Goal: Transaction & Acquisition: Purchase product/service

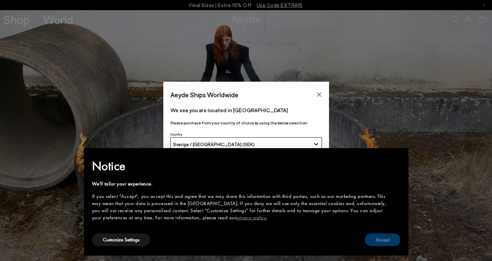
click at [373, 242] on button "Accept" at bounding box center [383, 239] width 36 height 13
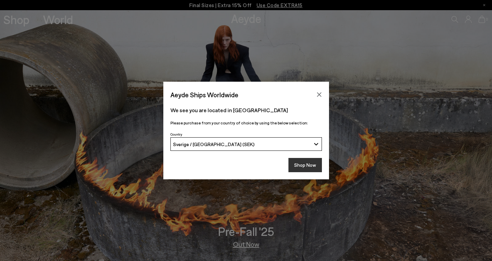
click at [305, 162] on button "Shop Now" at bounding box center [305, 165] width 33 height 14
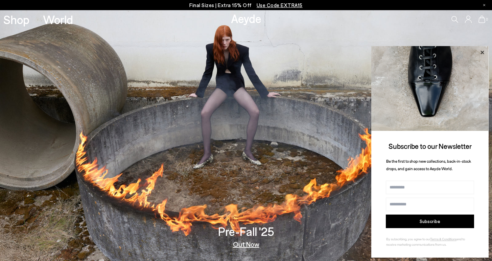
click at [483, 51] on icon at bounding box center [482, 51] width 3 height 3
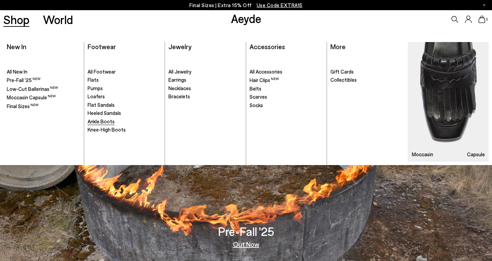
click at [100, 122] on span "Ankle Boots" at bounding box center [101, 121] width 27 height 6
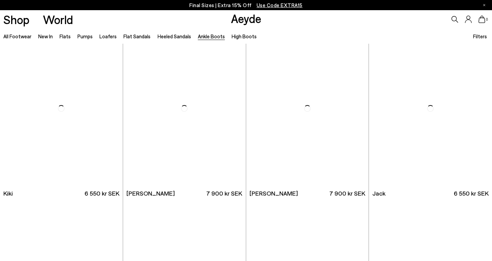
scroll to position [1023, 0]
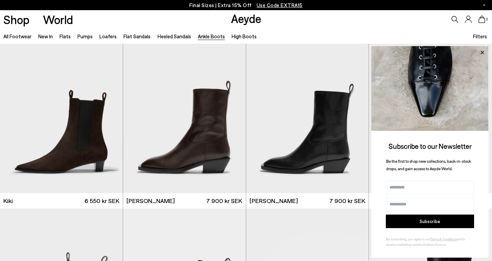
click at [483, 51] on icon at bounding box center [482, 51] width 3 height 3
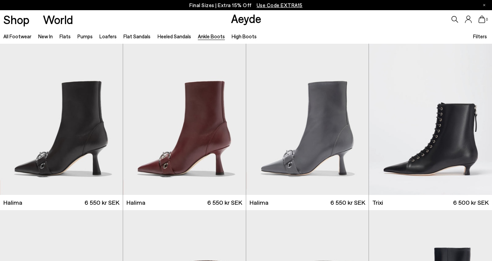
scroll to position [0, 0]
